Goal: Navigation & Orientation: Find specific page/section

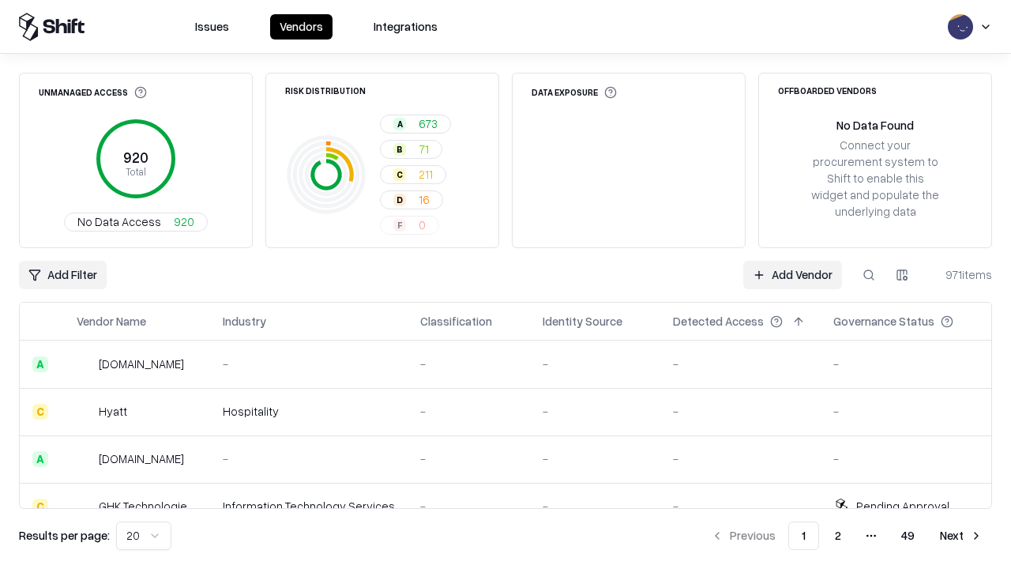
click at [144, 535] on html "Issues Vendors Integrations Unmanaged Access 920 Total No Data Access 920 Risk …" at bounding box center [505, 284] width 1011 height 569
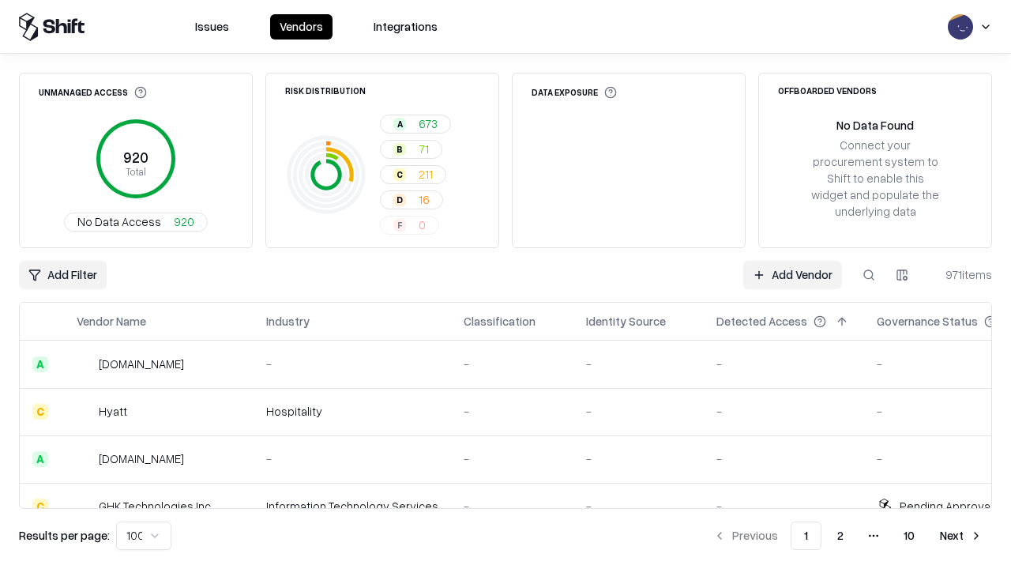
click at [961, 535] on button "Next" at bounding box center [961, 535] width 62 height 28
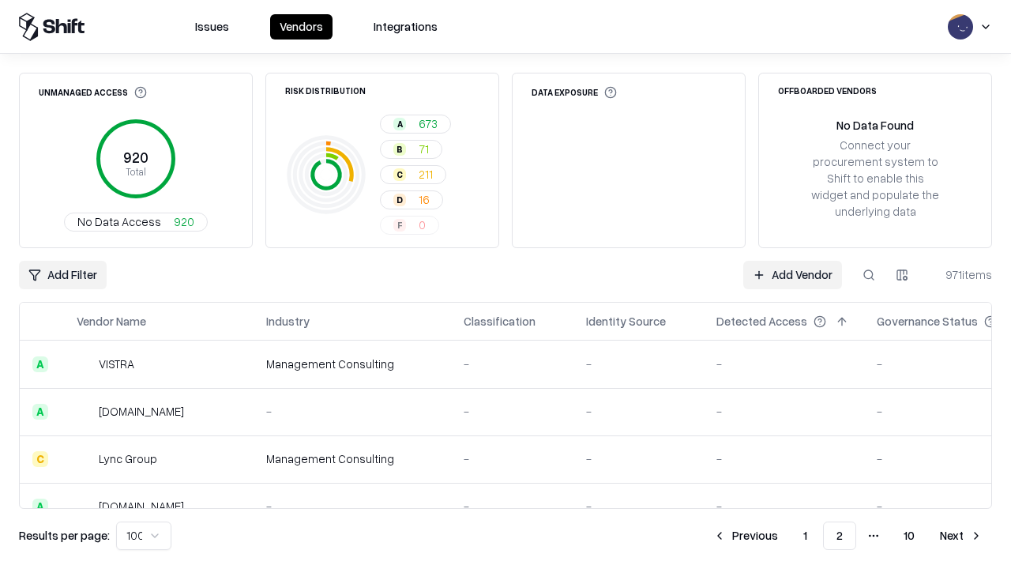
click at [961, 535] on button "Next" at bounding box center [961, 535] width 62 height 28
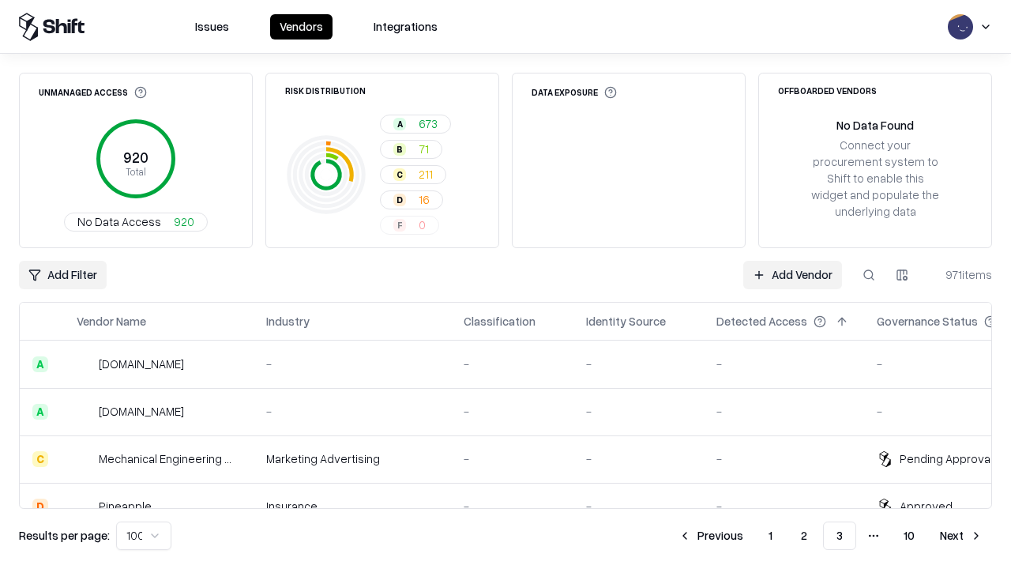
click at [961, 535] on button "Next" at bounding box center [961, 535] width 62 height 28
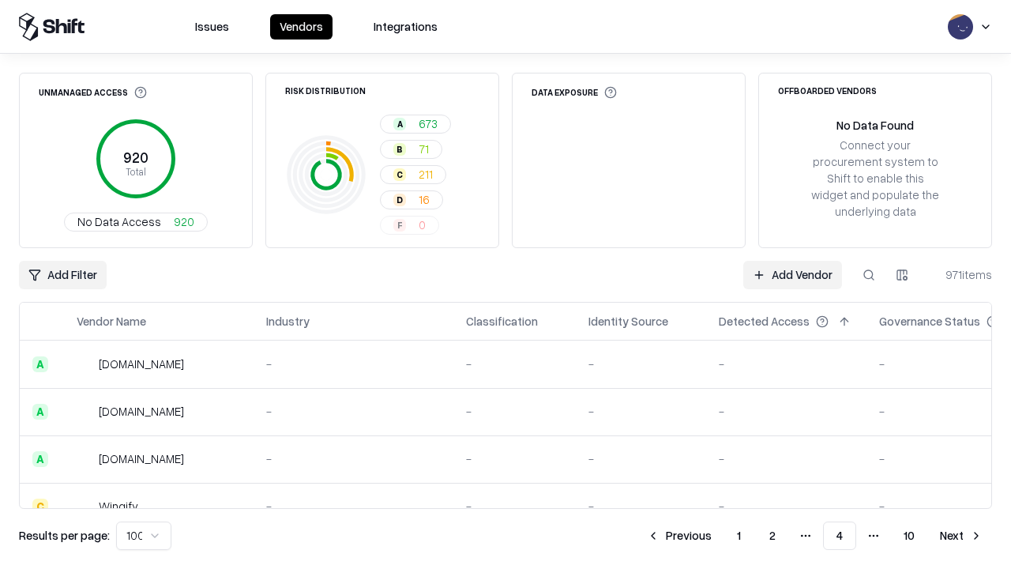
click at [961, 535] on button "Next" at bounding box center [961, 535] width 62 height 28
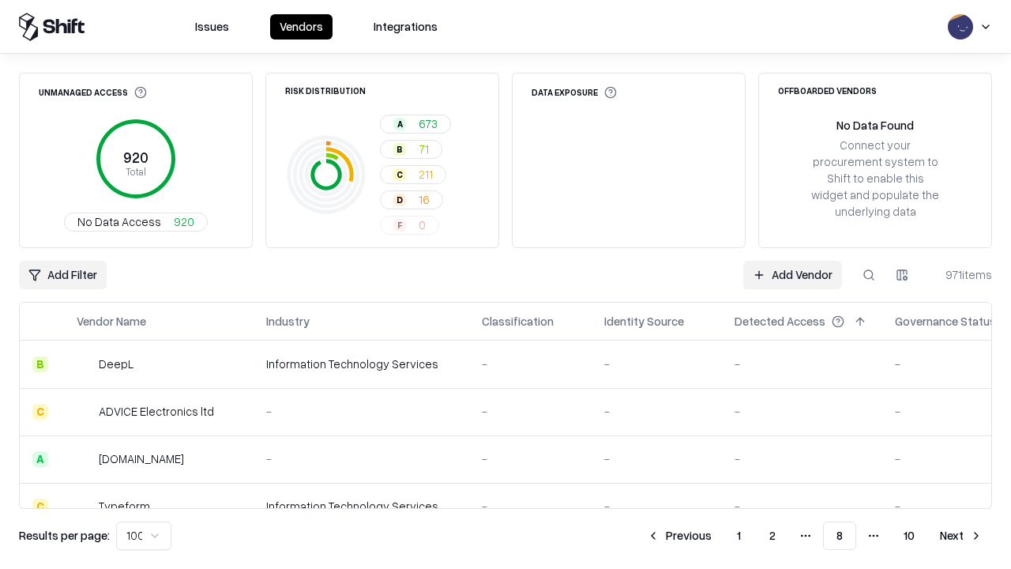
click at [961, 535] on button "Next" at bounding box center [961, 535] width 62 height 28
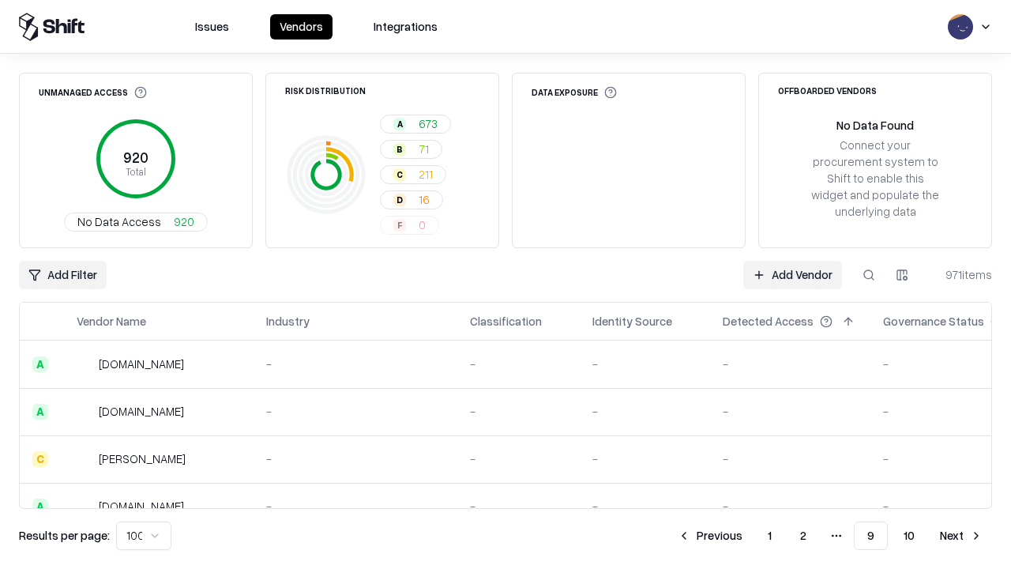
click at [961, 535] on button "Next" at bounding box center [961, 535] width 62 height 28
click at [746, 535] on button "Previous" at bounding box center [746, 535] width 84 height 28
click at [710, 535] on button "Previous" at bounding box center [710, 535] width 84 height 28
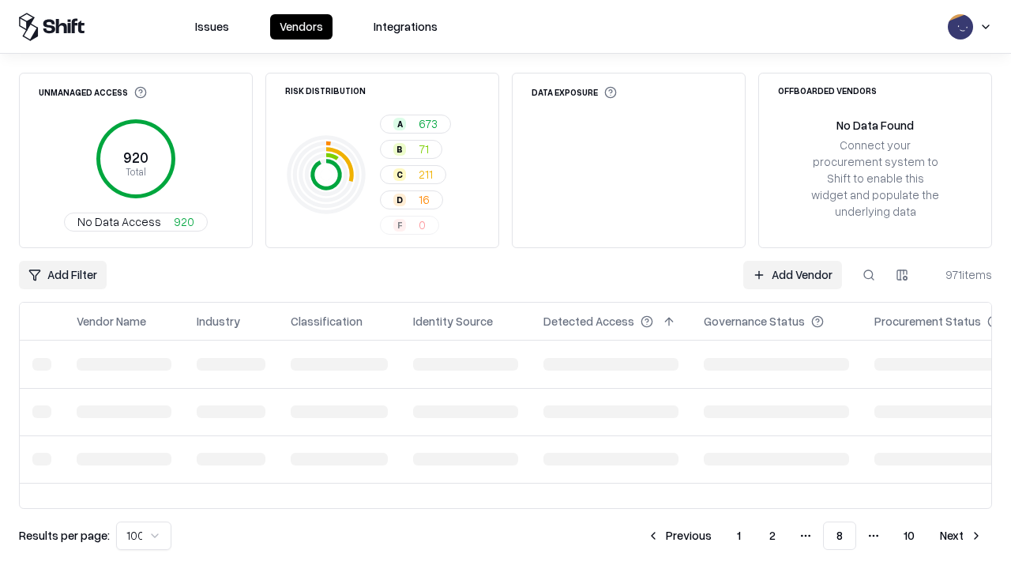
click at [679, 535] on button "Previous" at bounding box center [679, 535] width 84 height 28
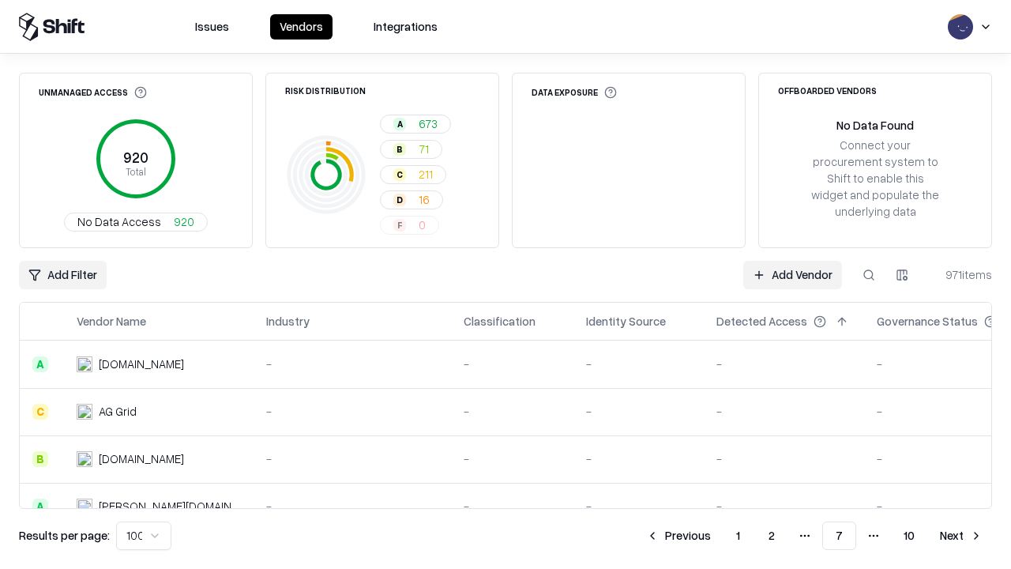
click at [678, 535] on button "Previous" at bounding box center [679, 535] width 84 height 28
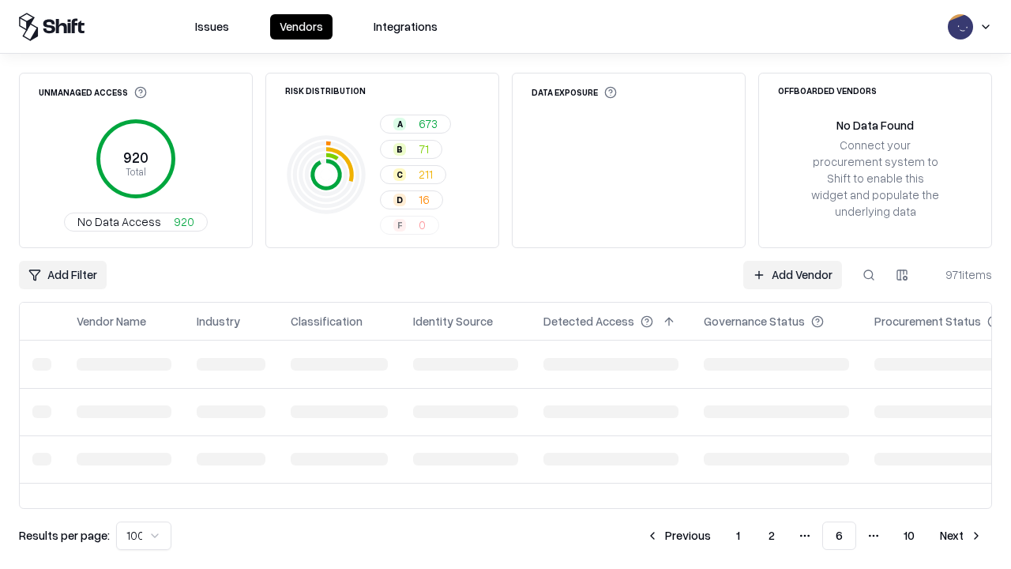
click at [678, 535] on button "Previous" at bounding box center [679, 535] width 84 height 28
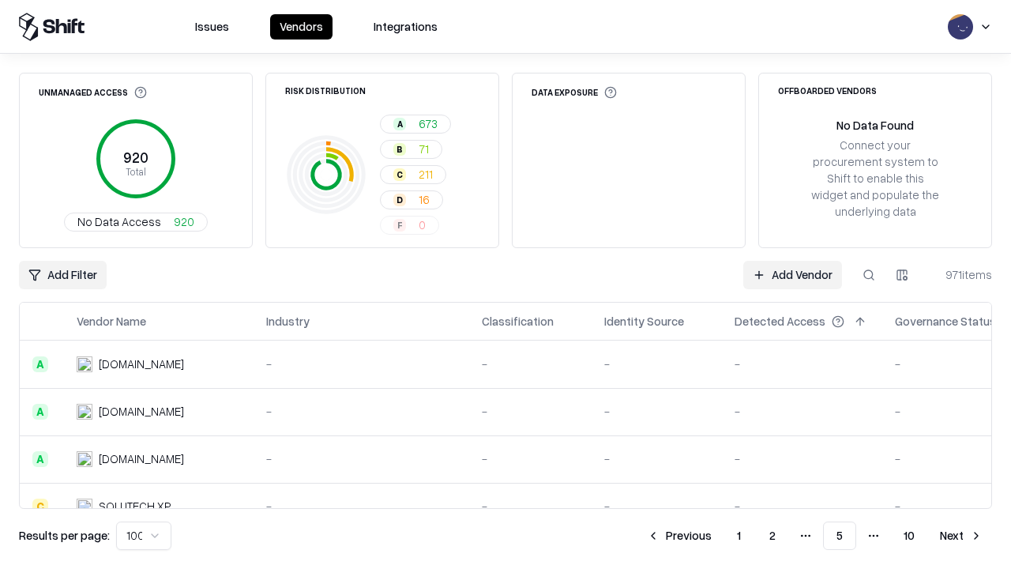
click at [679, 535] on button "Previous" at bounding box center [679, 535] width 84 height 28
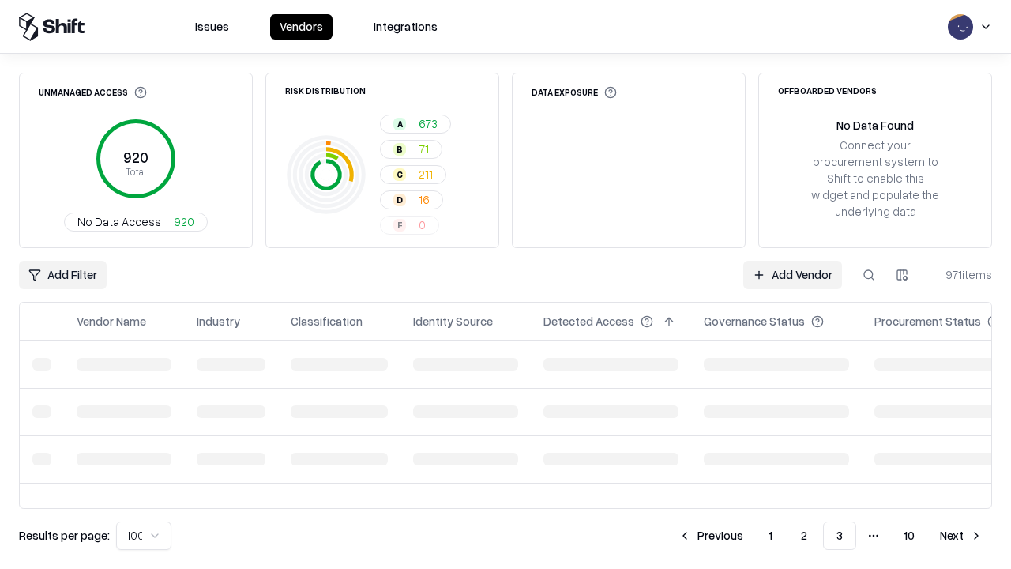
click at [711, 535] on button "Previous" at bounding box center [711, 535] width 84 height 28
